Goal: Find specific page/section: Find specific page/section

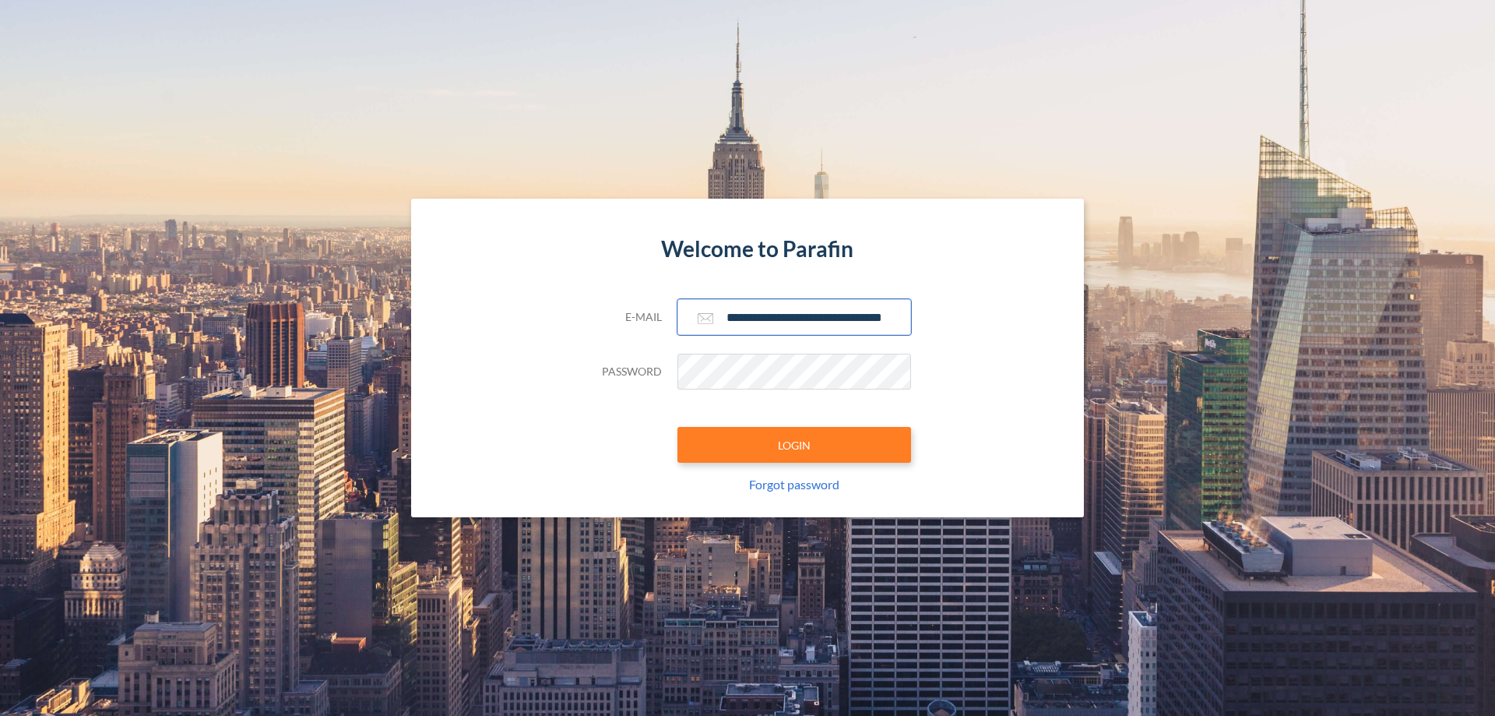
scroll to position [0, 25]
type input "**********"
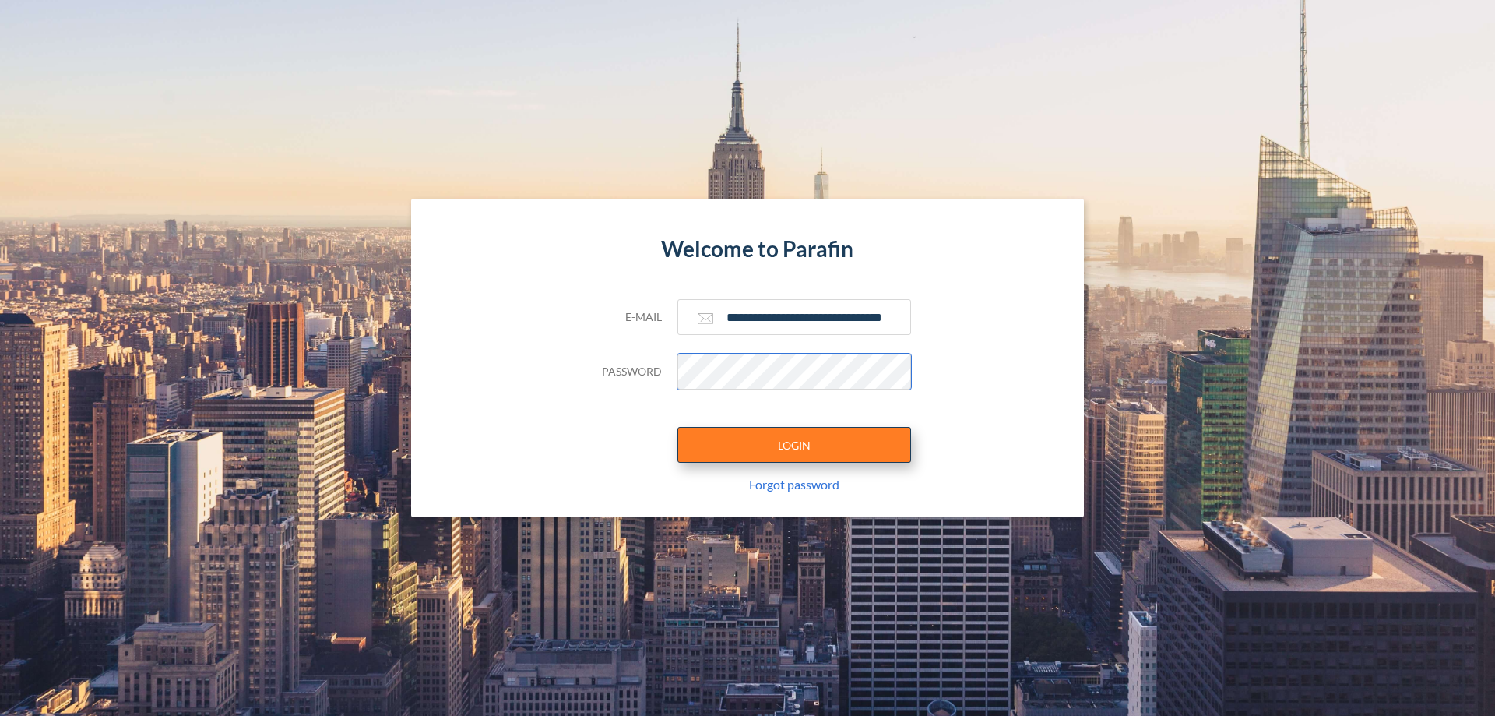
scroll to position [0, 0]
click at [794, 445] on button "LOGIN" at bounding box center [795, 445] width 234 height 36
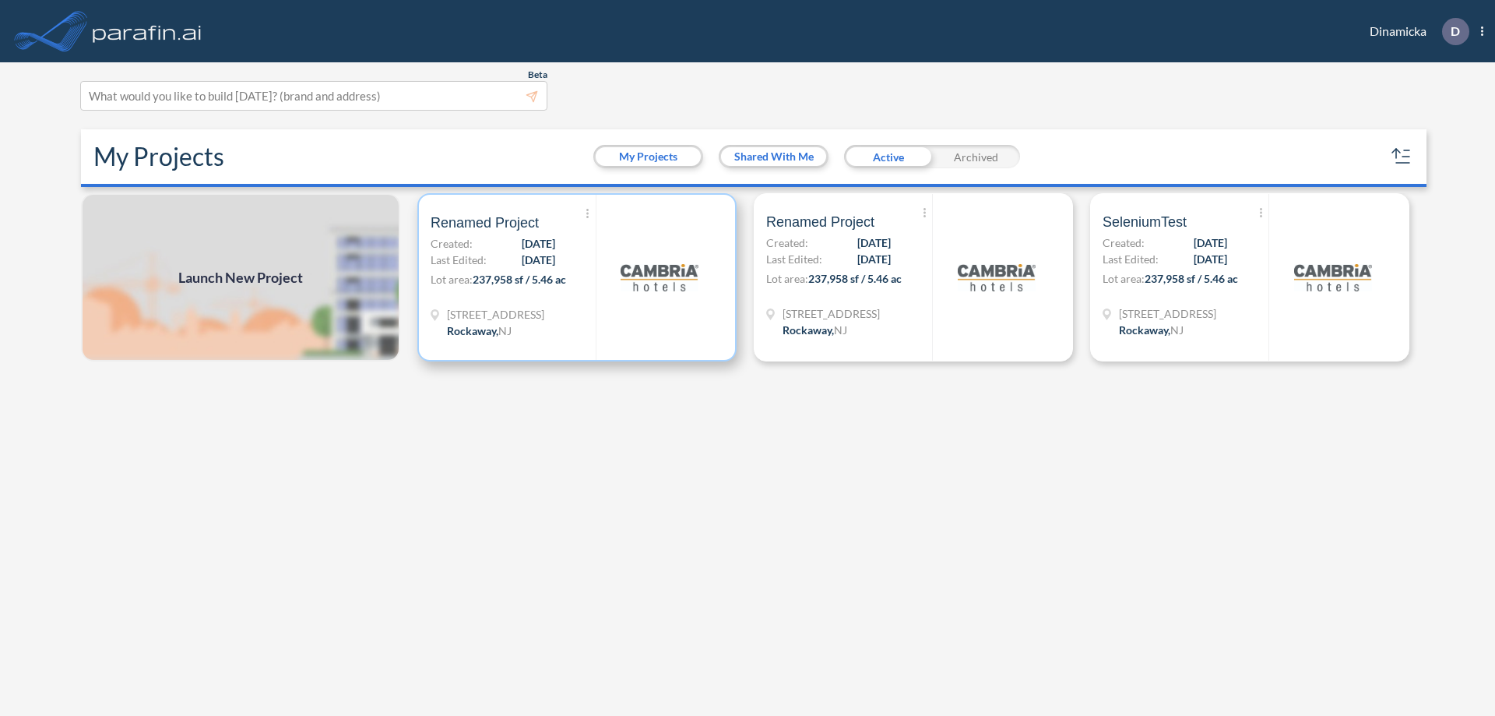
scroll to position [4, 0]
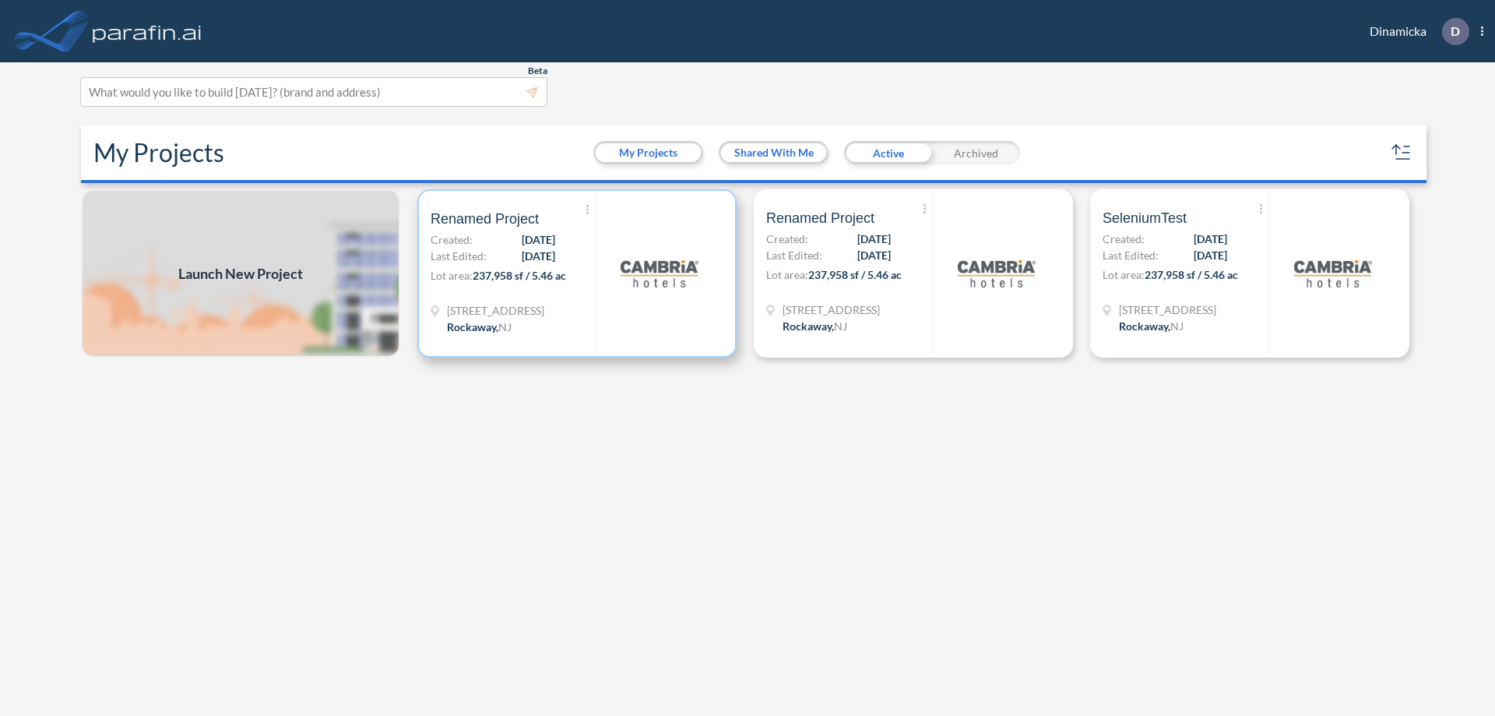
click at [577, 273] on p "Lot area: 237,958 sf / 5.46 ac" at bounding box center [513, 278] width 165 height 23
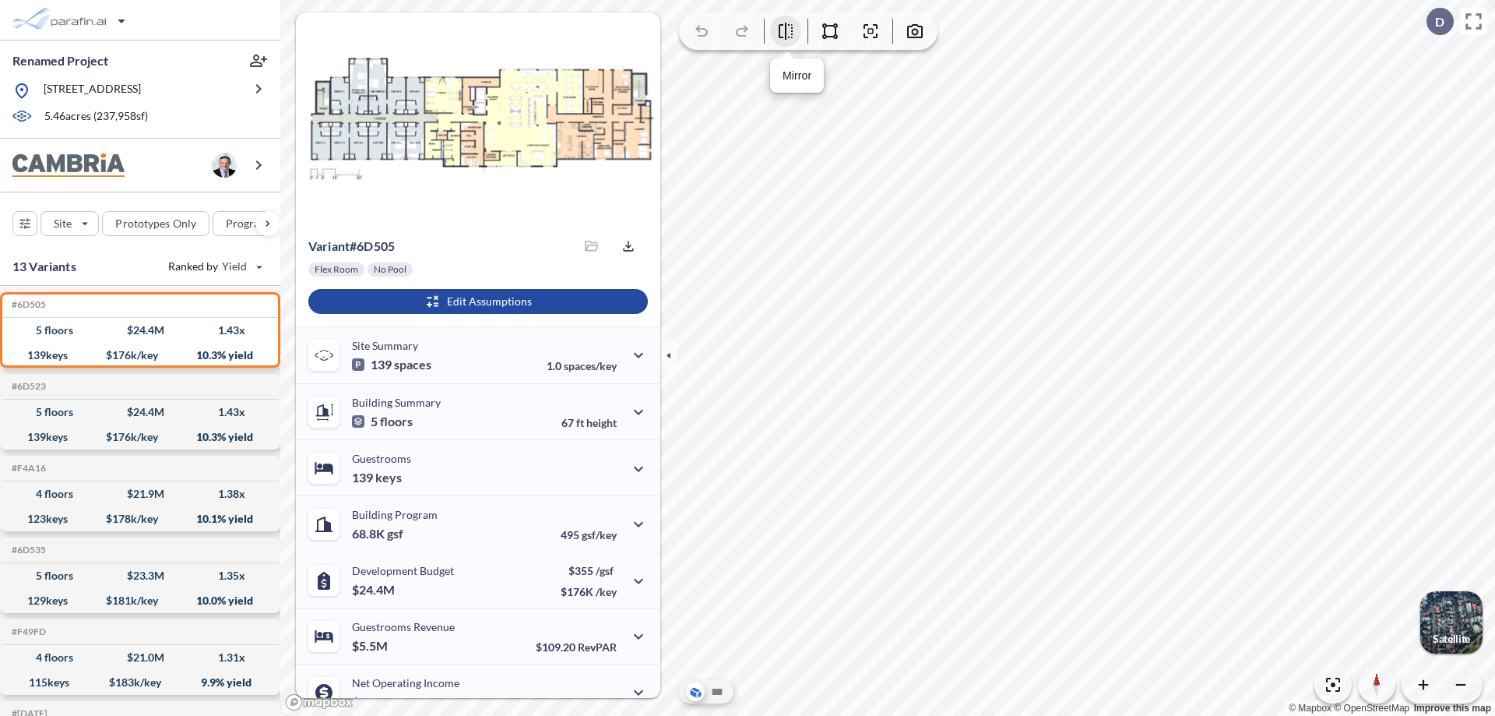
click at [786, 31] on icon "button" at bounding box center [786, 31] width 14 height 17
